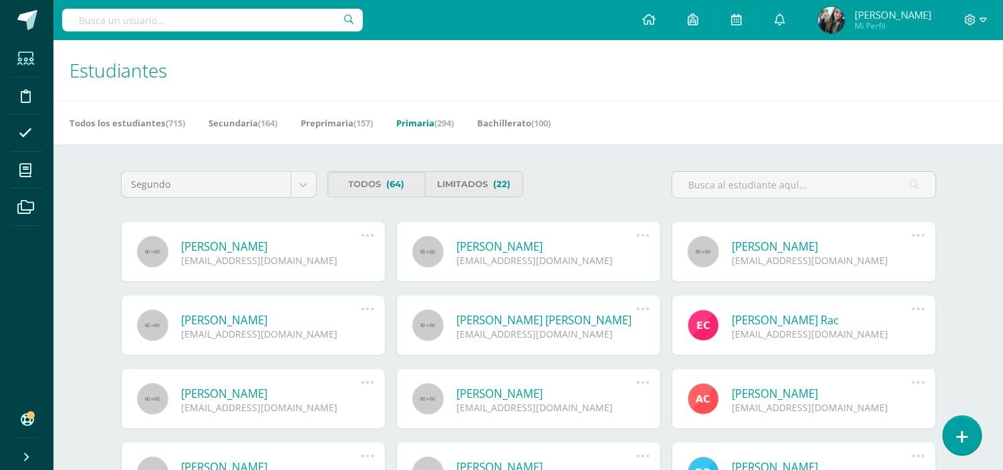
click at [959, 426] on link at bounding box center [962, 435] width 38 height 39
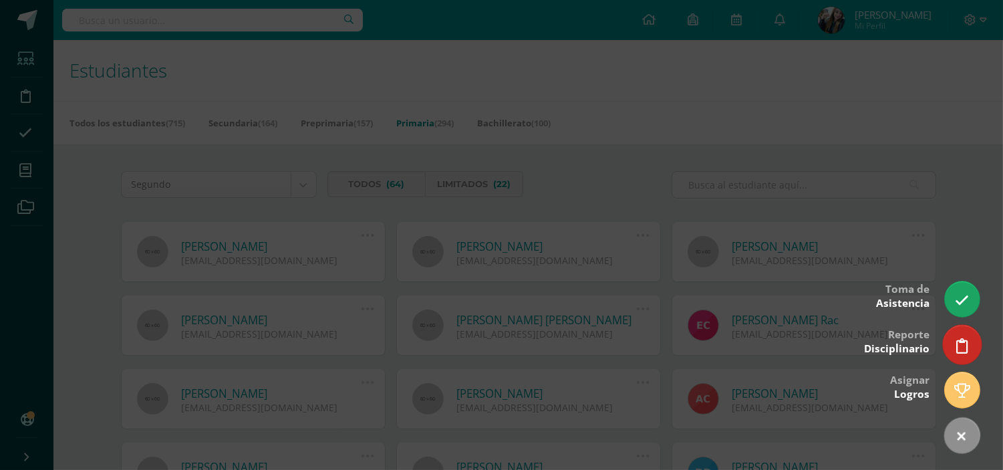
click at [964, 342] on icon at bounding box center [962, 345] width 12 height 15
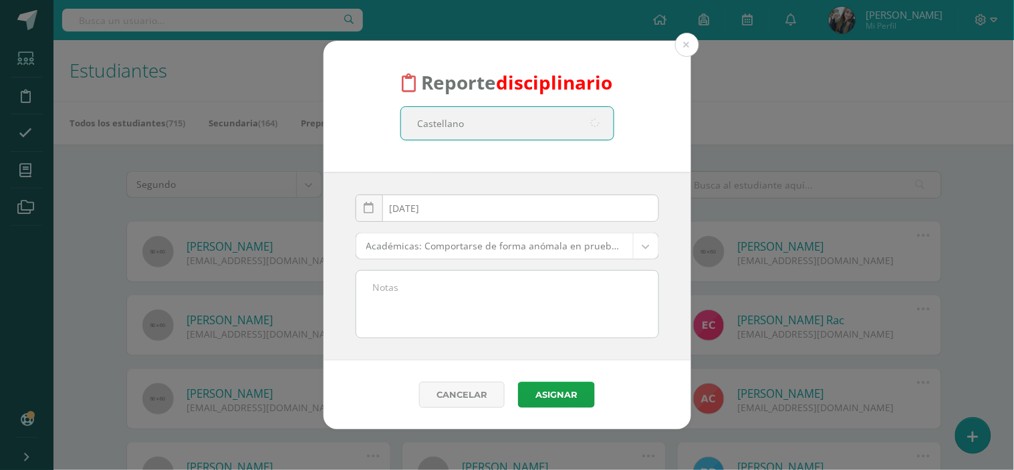
type input "[PERSON_NAME]"
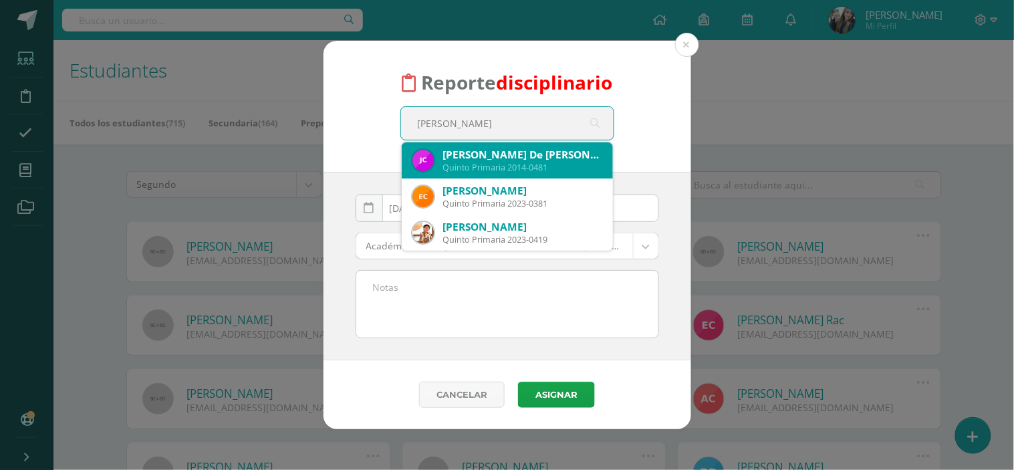
click at [536, 169] on div "Quinto Primaria 2014-0481" at bounding box center [522, 167] width 159 height 11
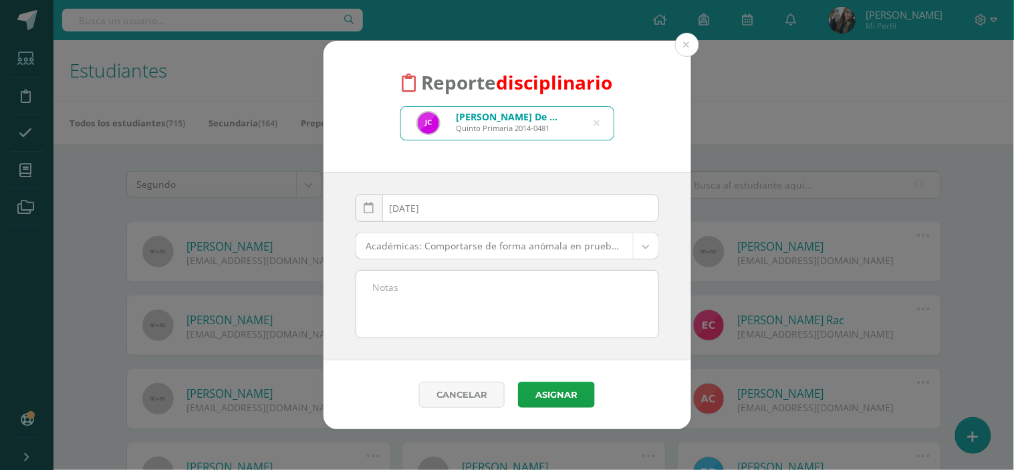
click at [470, 245] on body "Reporte disciplinario [PERSON_NAME] De [PERSON_NAME] Quinto Primaria 2014-0481 …" at bounding box center [507, 452] width 1014 height 905
click at [453, 297] on textarea at bounding box center [507, 304] width 302 height 67
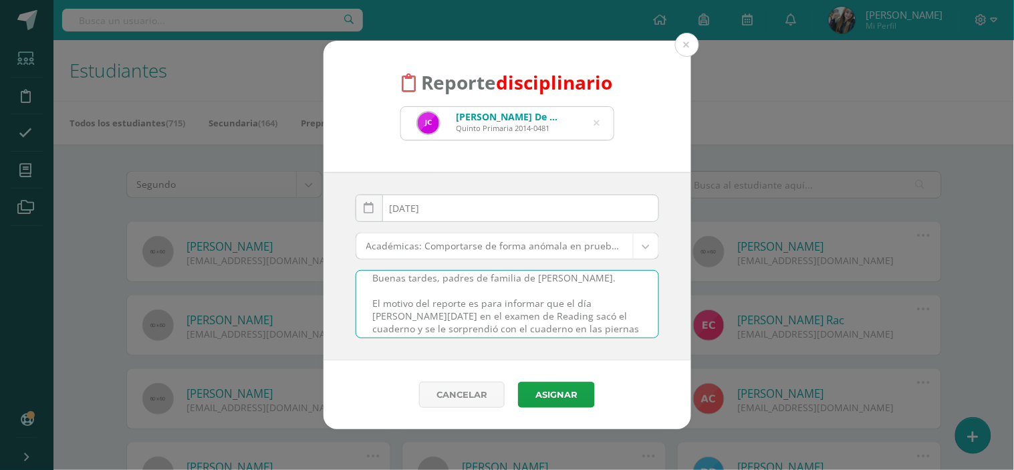
scroll to position [19, 0]
click at [537, 330] on textarea "Buenas tardes, padres de familia de [PERSON_NAME]. El motivo del reporte es par…" at bounding box center [507, 304] width 302 height 67
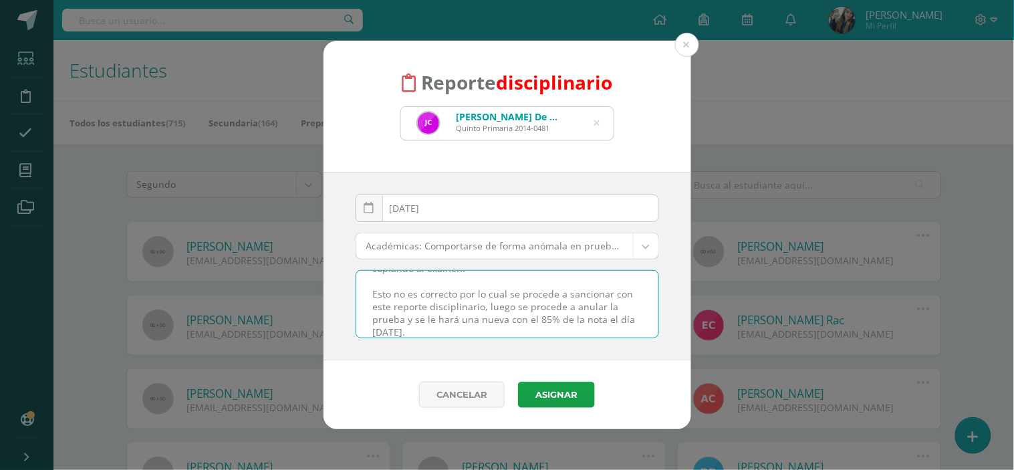
scroll to position [72, 0]
click at [612, 307] on textarea "Buenas tardes, padres de familia de [PERSON_NAME]. El motivo del reporte es par…" at bounding box center [507, 304] width 302 height 67
click at [506, 321] on textarea "Buenas tardes, padres de familia de [PERSON_NAME]. El motivo del reporte es par…" at bounding box center [507, 304] width 302 height 67
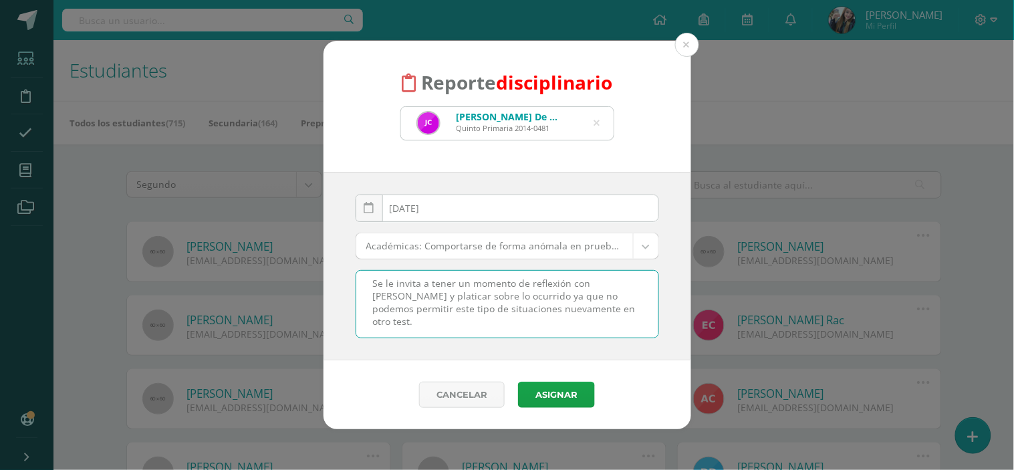
click at [503, 323] on textarea "Buenas tardes, padres de familia de [PERSON_NAME]. El motivo del reporte es par…" at bounding box center [507, 304] width 302 height 67
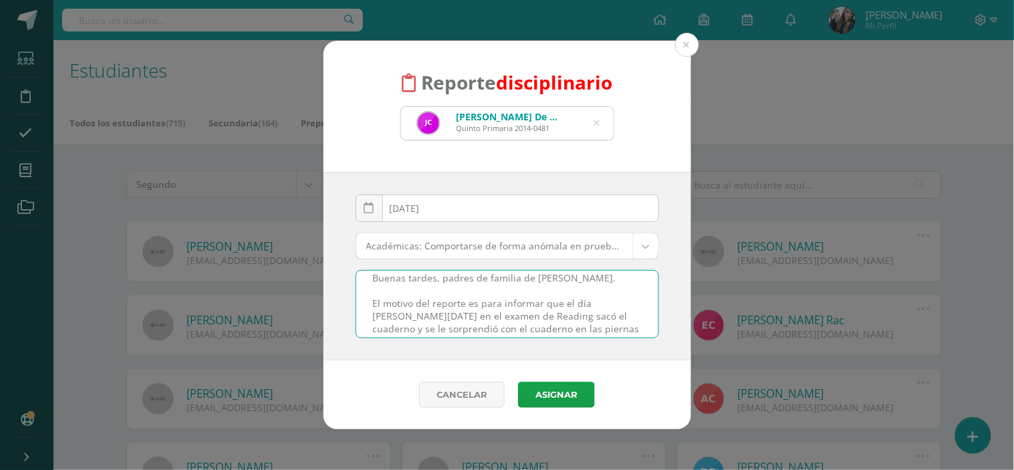
click at [631, 321] on textarea "Buenas tardes, padres de familia de [PERSON_NAME]. El motivo del reporte es par…" at bounding box center [507, 304] width 302 height 67
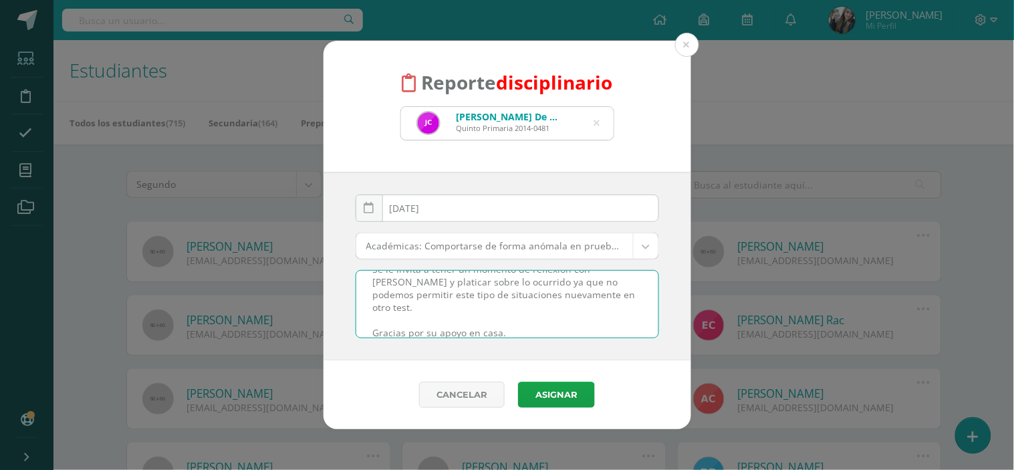
scroll to position [196, 0]
type textarea "Buenas tardes, padres de familia de [PERSON_NAME]. El motivo del reporte es par…"
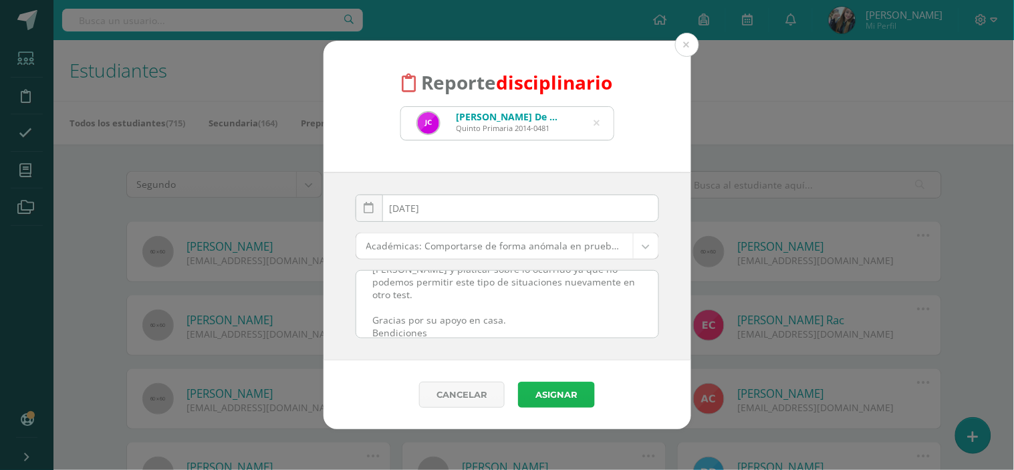
click at [553, 398] on button "Asignar" at bounding box center [556, 395] width 77 height 26
